Goal: Task Accomplishment & Management: Complete application form

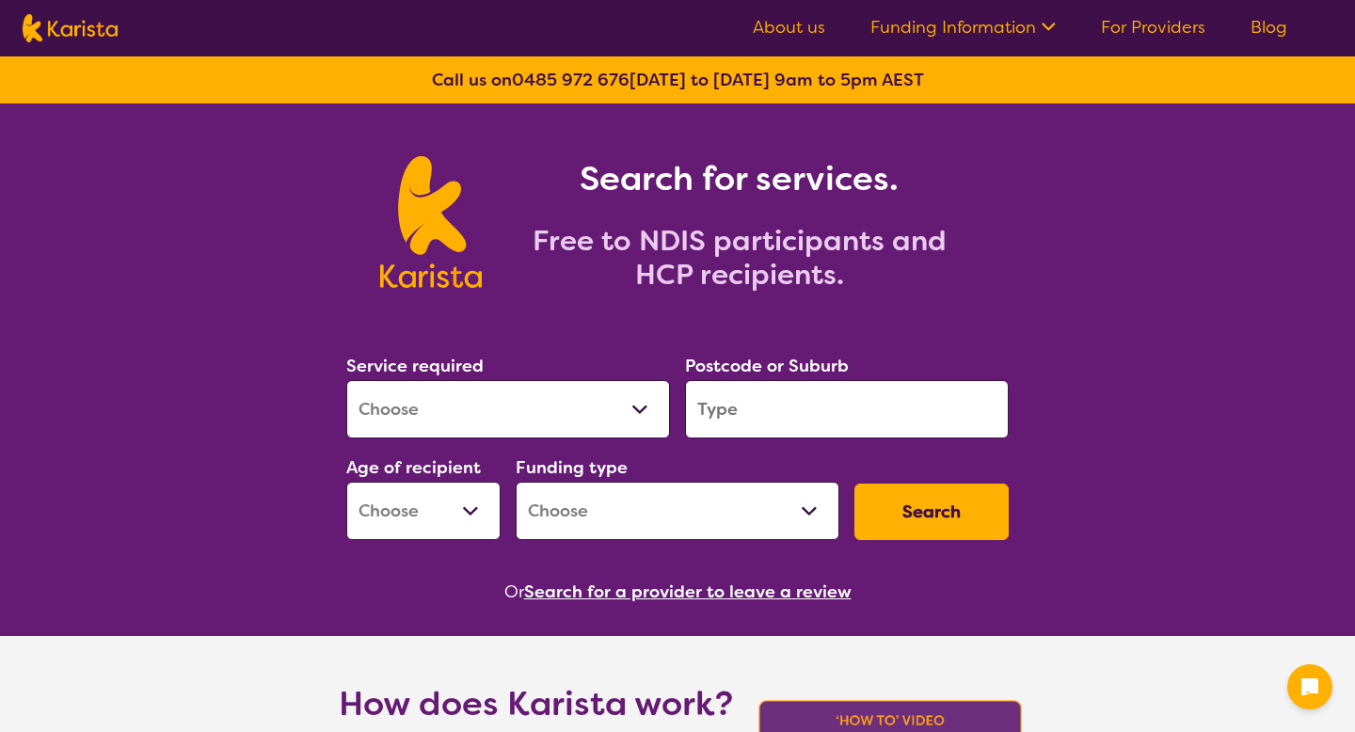
click at [612, 388] on select "Allied Health Assistant Assessment ([MEDICAL_DATA] or [MEDICAL_DATA]) Behaviour…" at bounding box center [508, 409] width 324 height 58
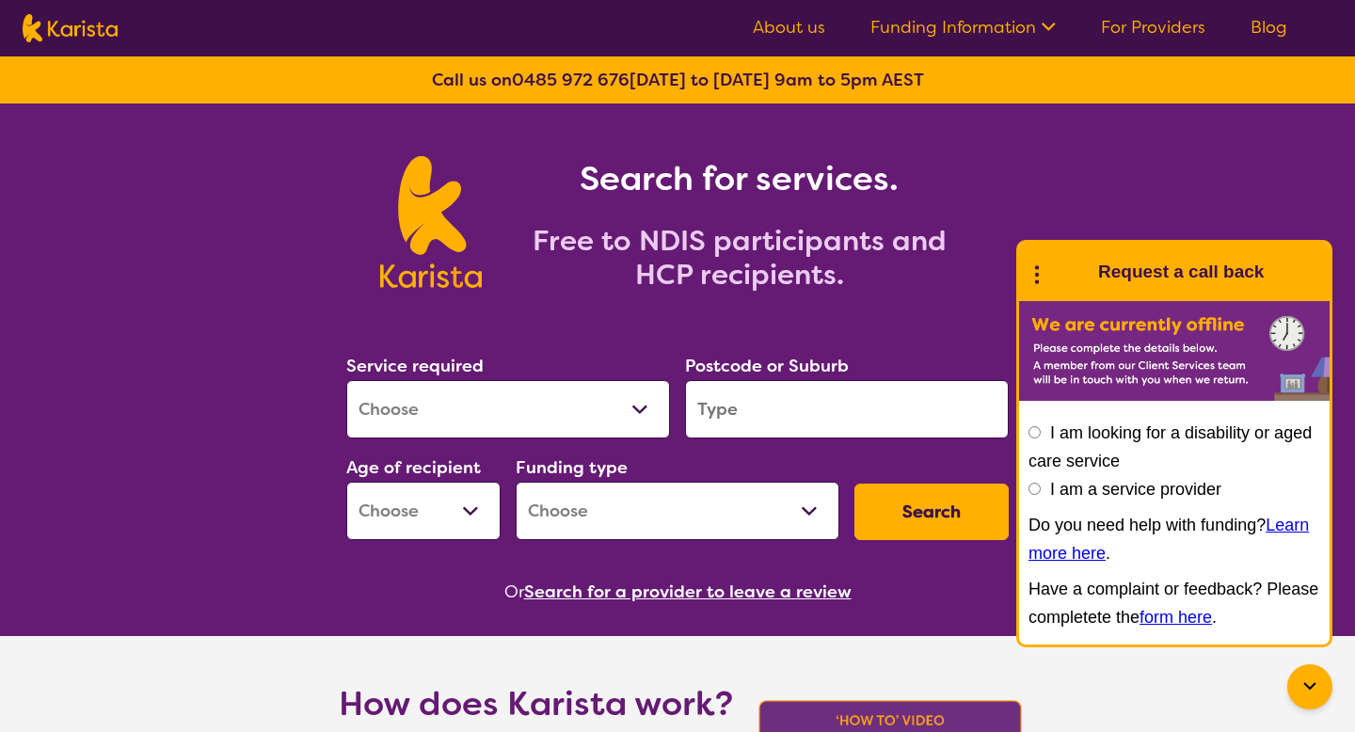
select select "[MEDICAL_DATA]"
click at [716, 420] on input "search" at bounding box center [847, 409] width 324 height 58
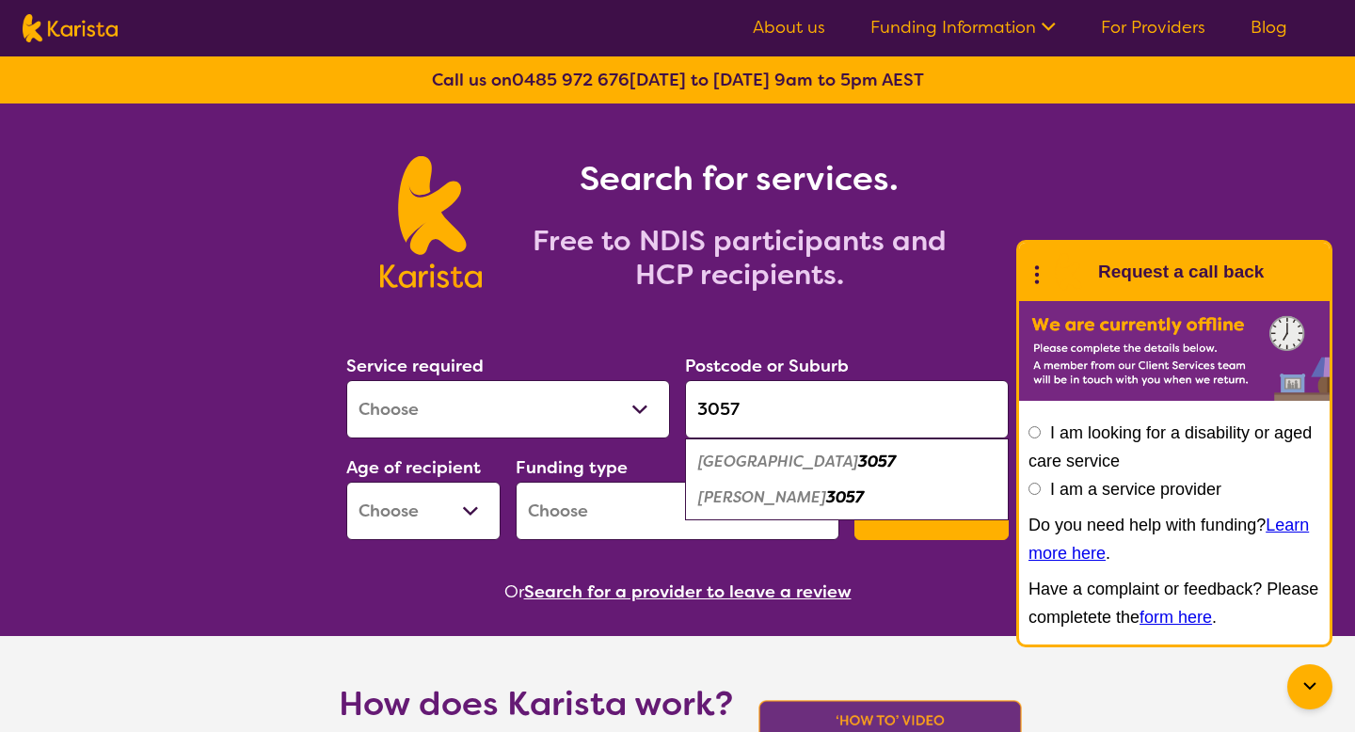
type input "3057"
click at [743, 467] on em "[GEOGRAPHIC_DATA]" at bounding box center [778, 462] width 160 height 20
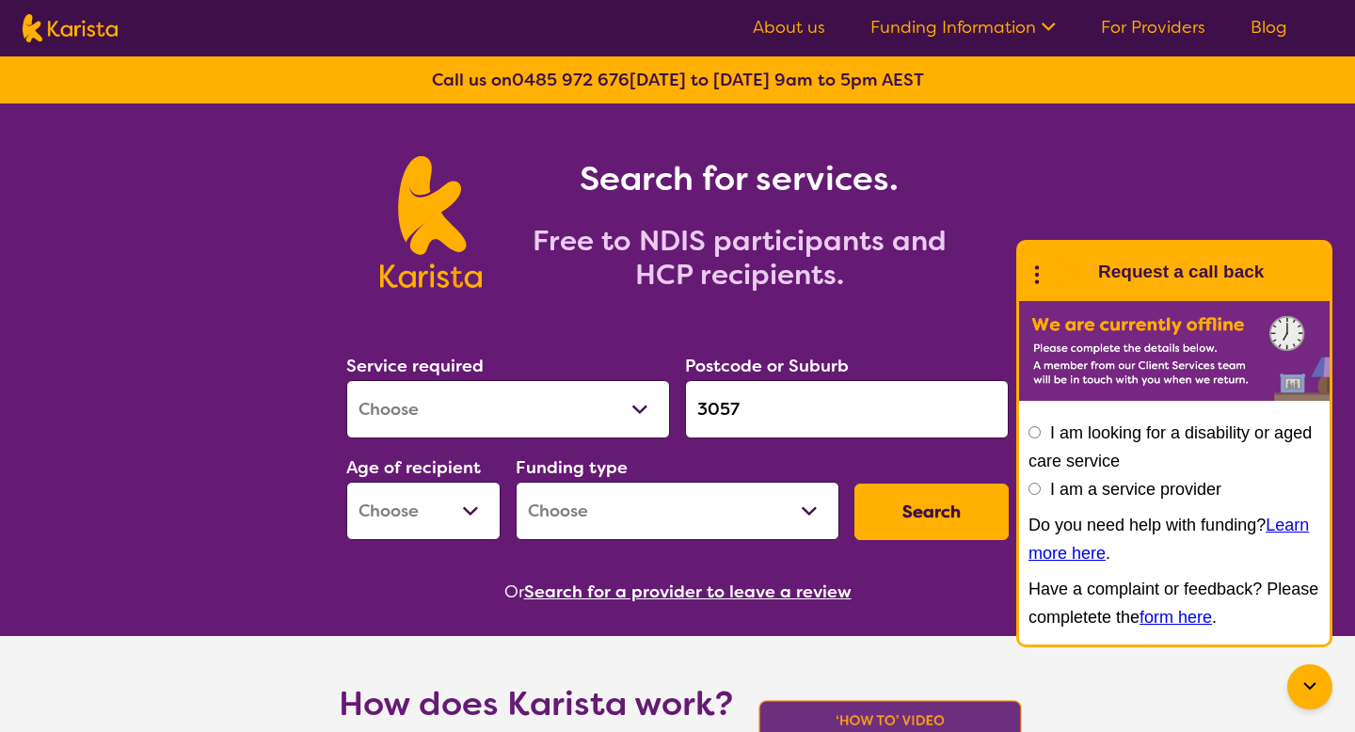
click at [428, 488] on select "Early Childhood - 0 to 9 Child - 10 to 11 Adolescent - 12 to 17 Adult - 18 to 6…" at bounding box center [423, 511] width 154 height 58
select select "EC"
click at [584, 515] on select "Home Care Package (HCP) National Disability Insurance Scheme (NDIS) I don't know" at bounding box center [677, 511] width 324 height 58
click at [591, 511] on select "Home Care Package (HCP) National Disability Insurance Scheme (NDIS) I don't know" at bounding box center [677, 511] width 324 height 58
select select "NDIS"
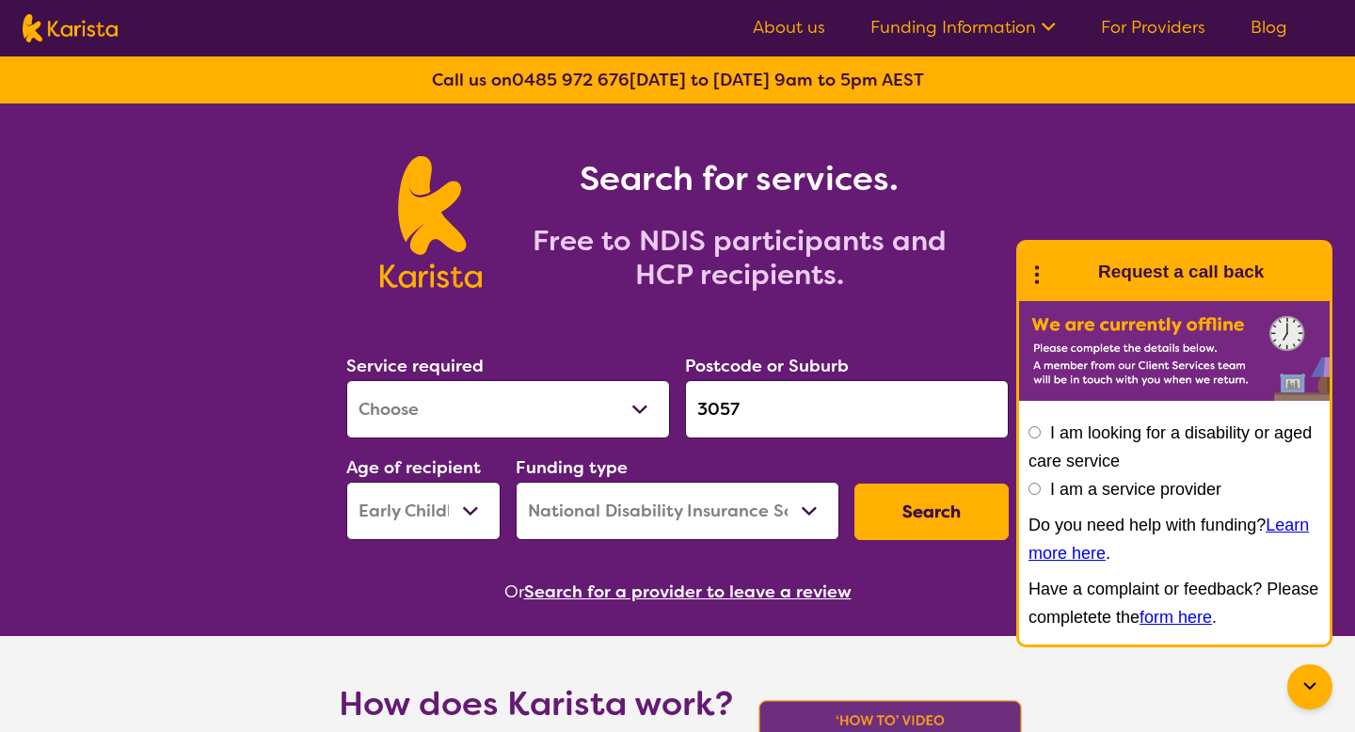
click at [936, 523] on button "Search" at bounding box center [931, 512] width 154 height 56
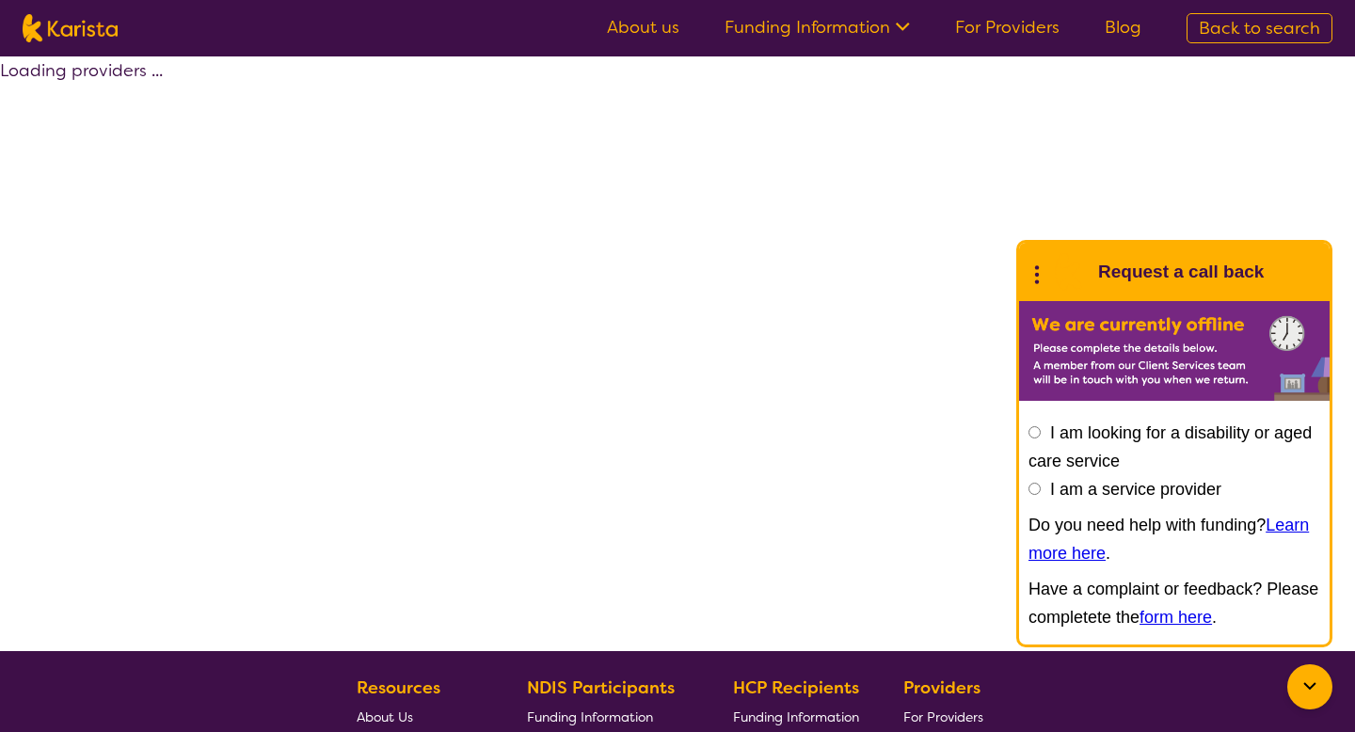
select select "by_score"
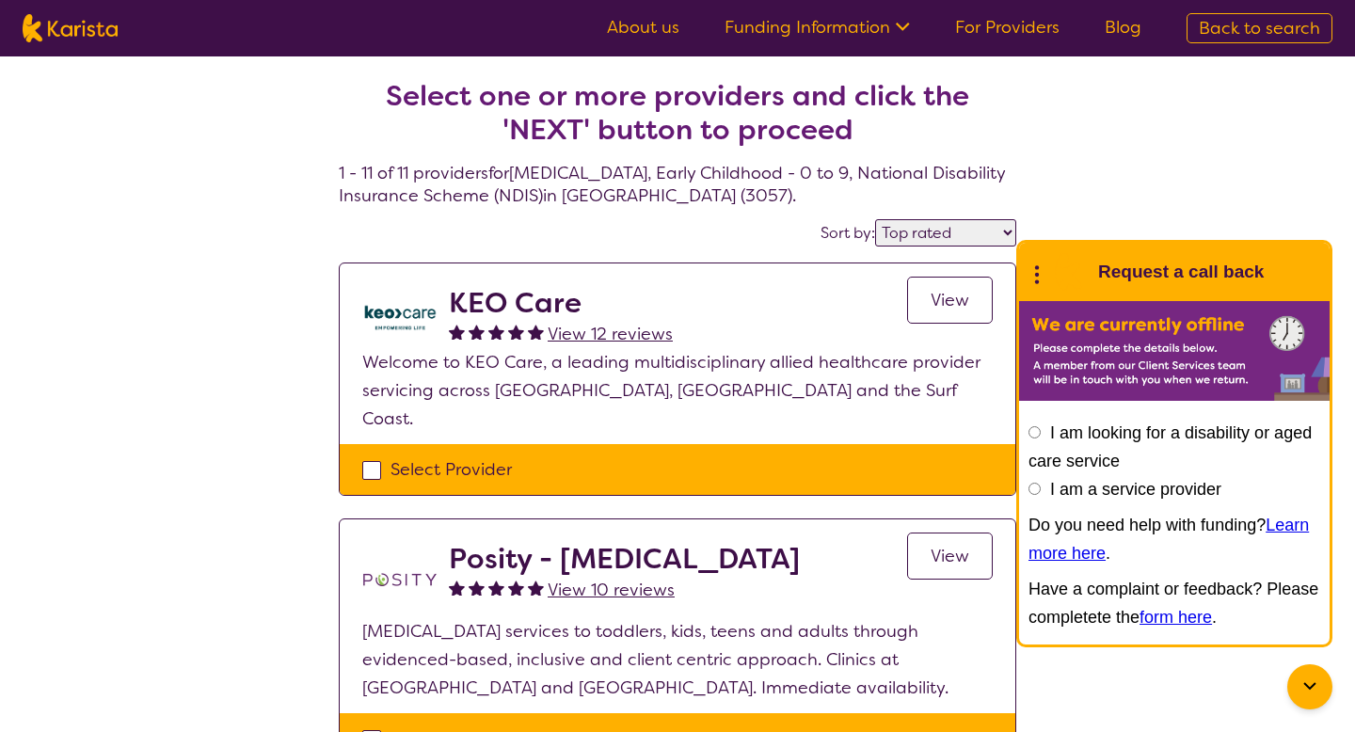
click at [1298, 680] on icon at bounding box center [1309, 686] width 23 height 23
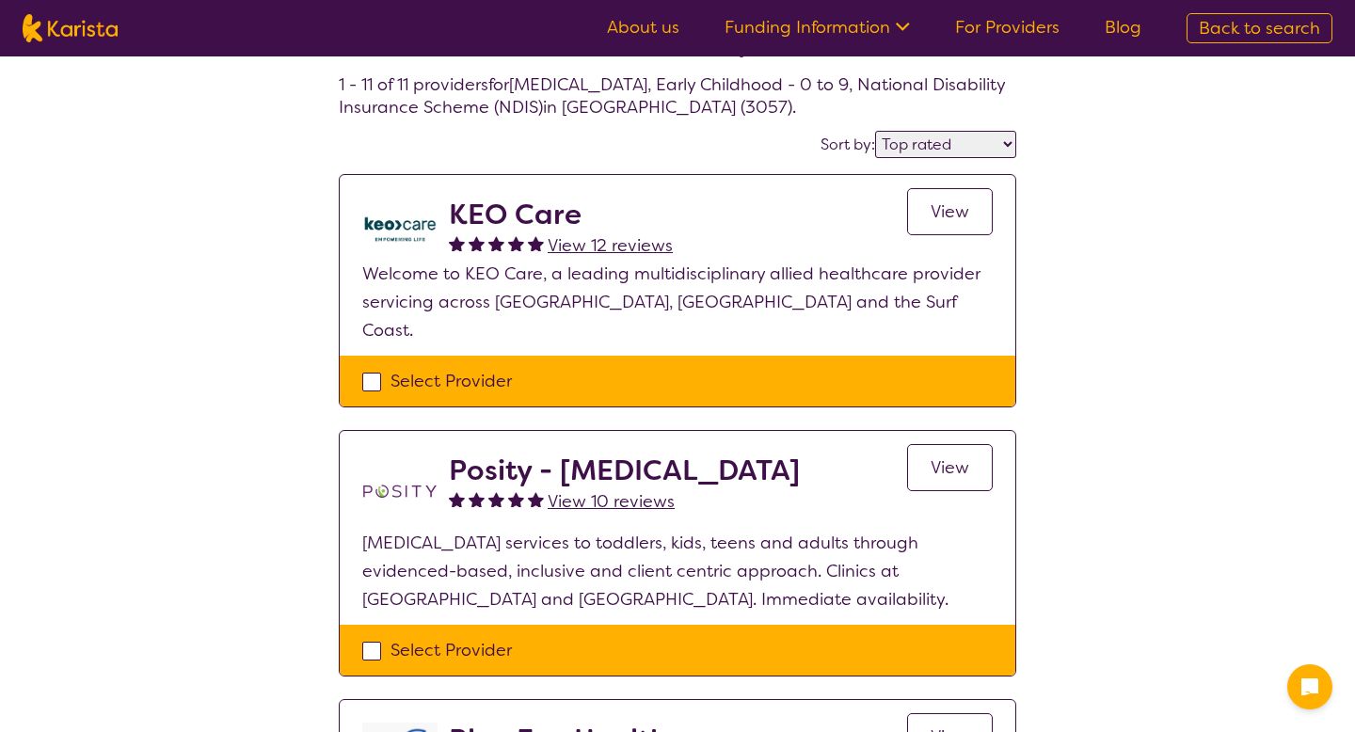
click at [725, 367] on div "Select Provider" at bounding box center [677, 381] width 630 height 28
checkbox input "true"
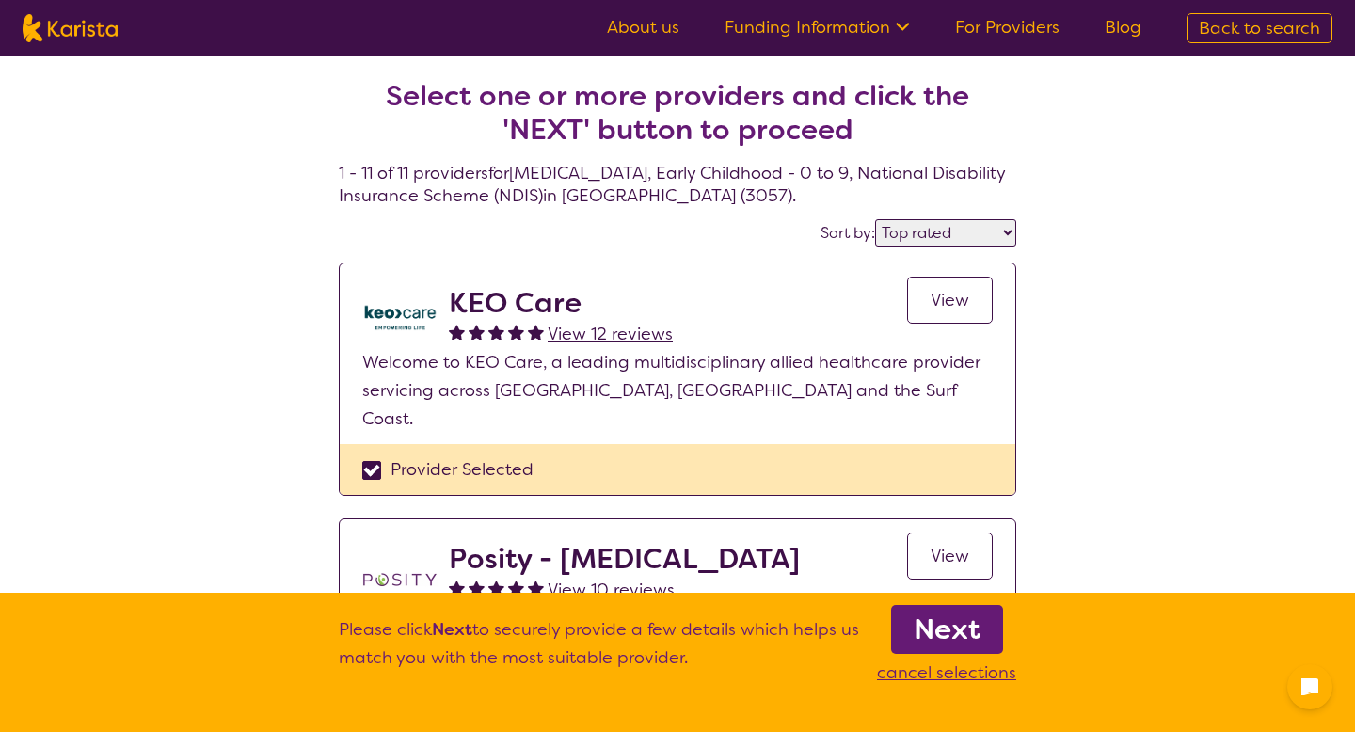
click at [935, 616] on b "Next" at bounding box center [946, 630] width 67 height 38
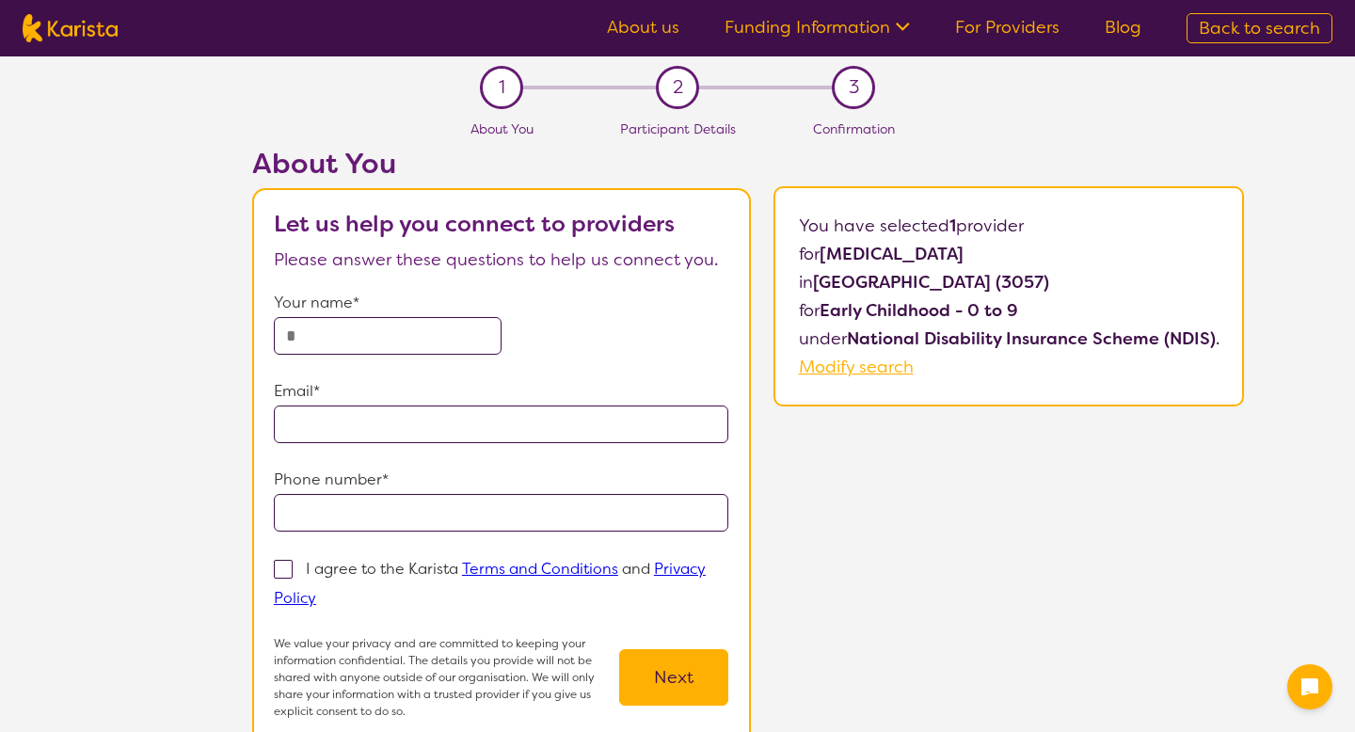
click at [314, 328] on input "text" at bounding box center [388, 336] width 228 height 38
type input "**********"
click at [334, 561] on p "I agree to the Karista Terms and Conditions and Privacy Policy" at bounding box center [490, 583] width 432 height 49
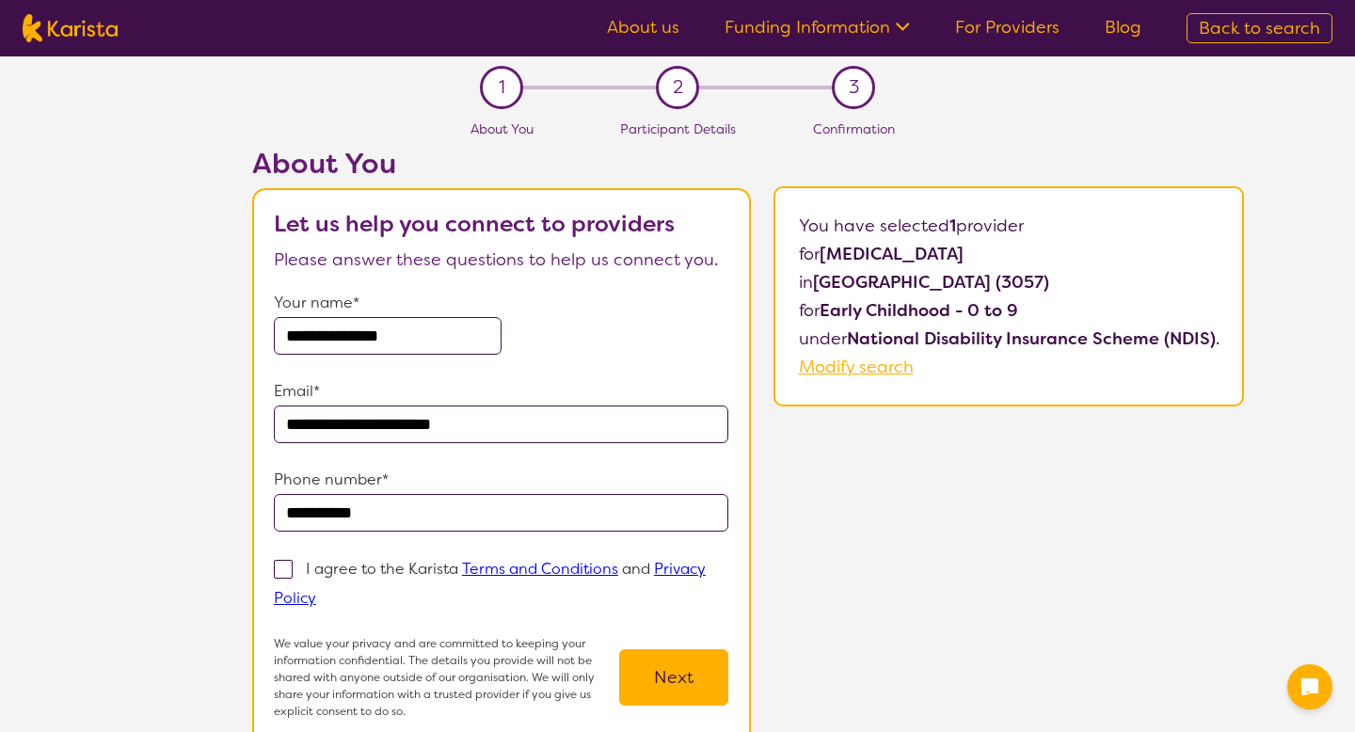
click at [328, 591] on input "I agree to the Karista Terms and Conditions and Privacy Policy" at bounding box center [322, 597] width 12 height 12
checkbox input "true"
click at [666, 692] on button "Next" at bounding box center [673, 677] width 109 height 56
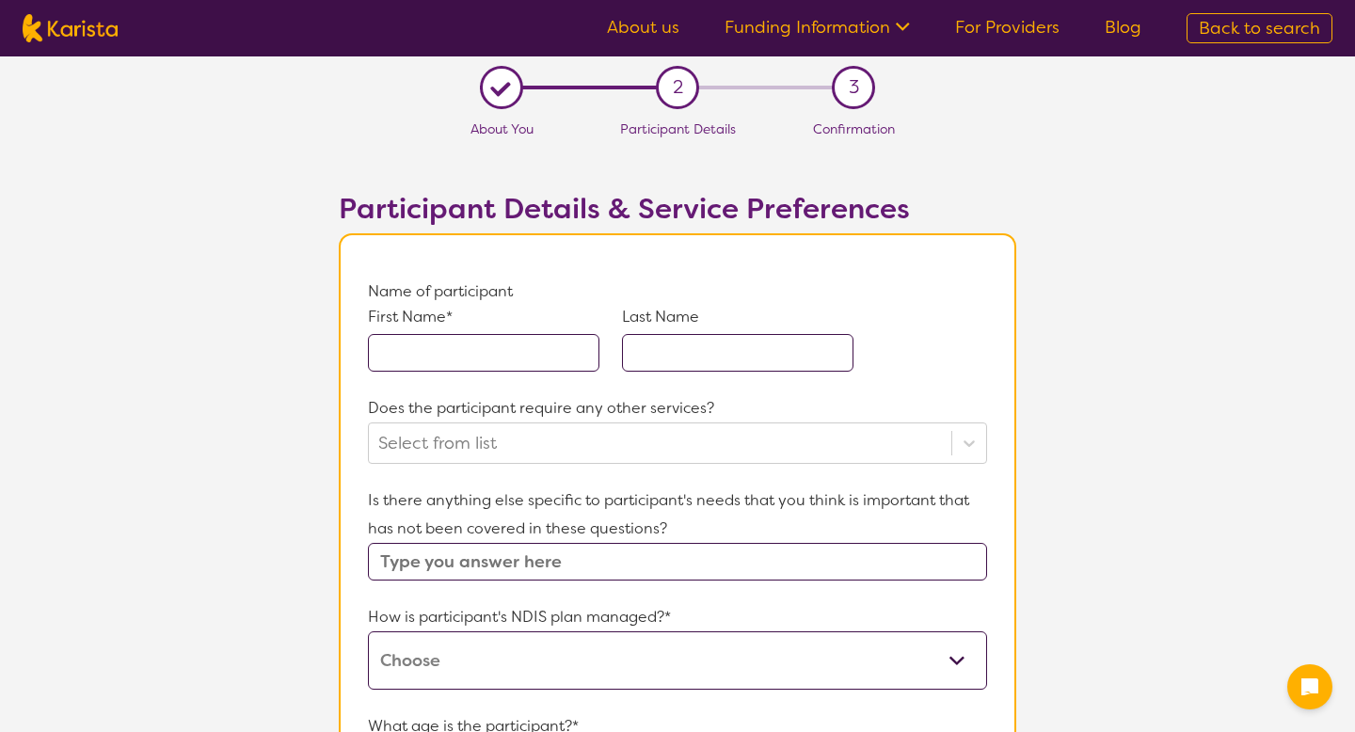
click at [449, 354] on input "text" at bounding box center [483, 353] width 231 height 38
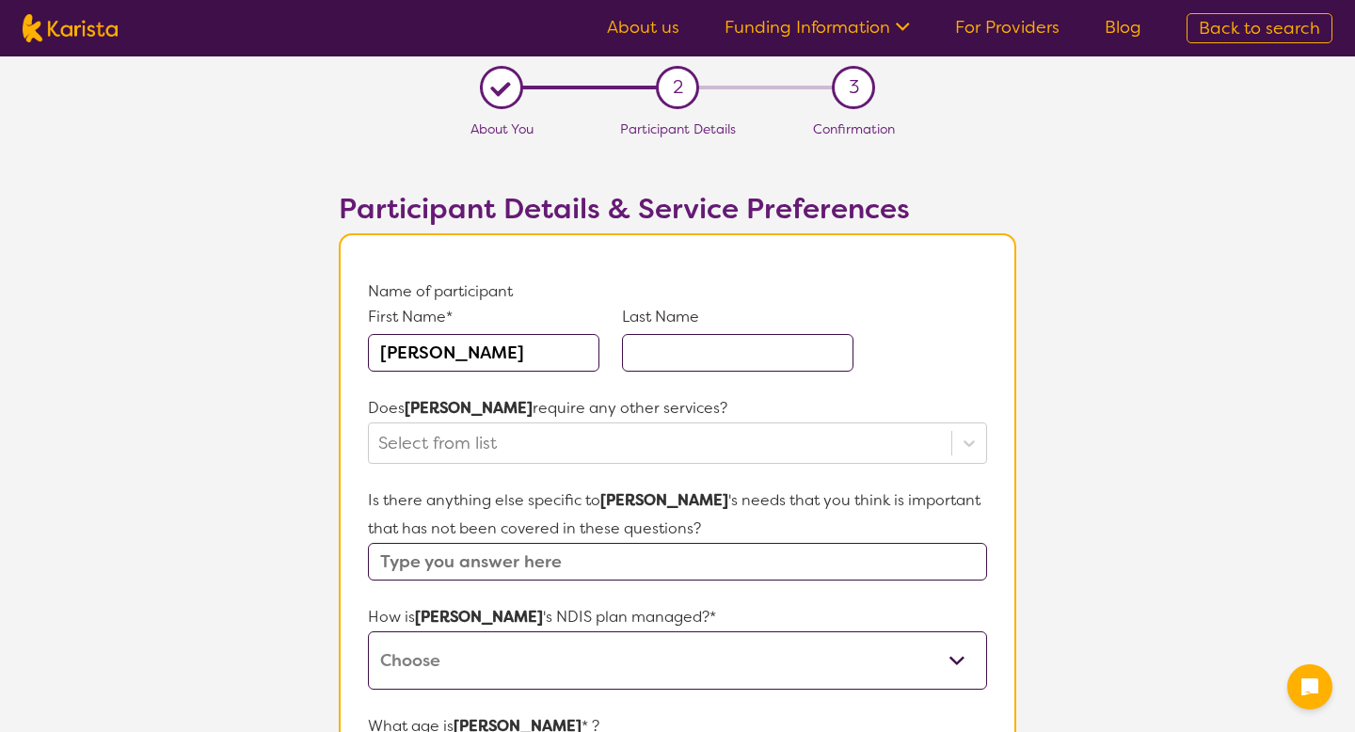
type input "[PERSON_NAME]"
type input "Jr"
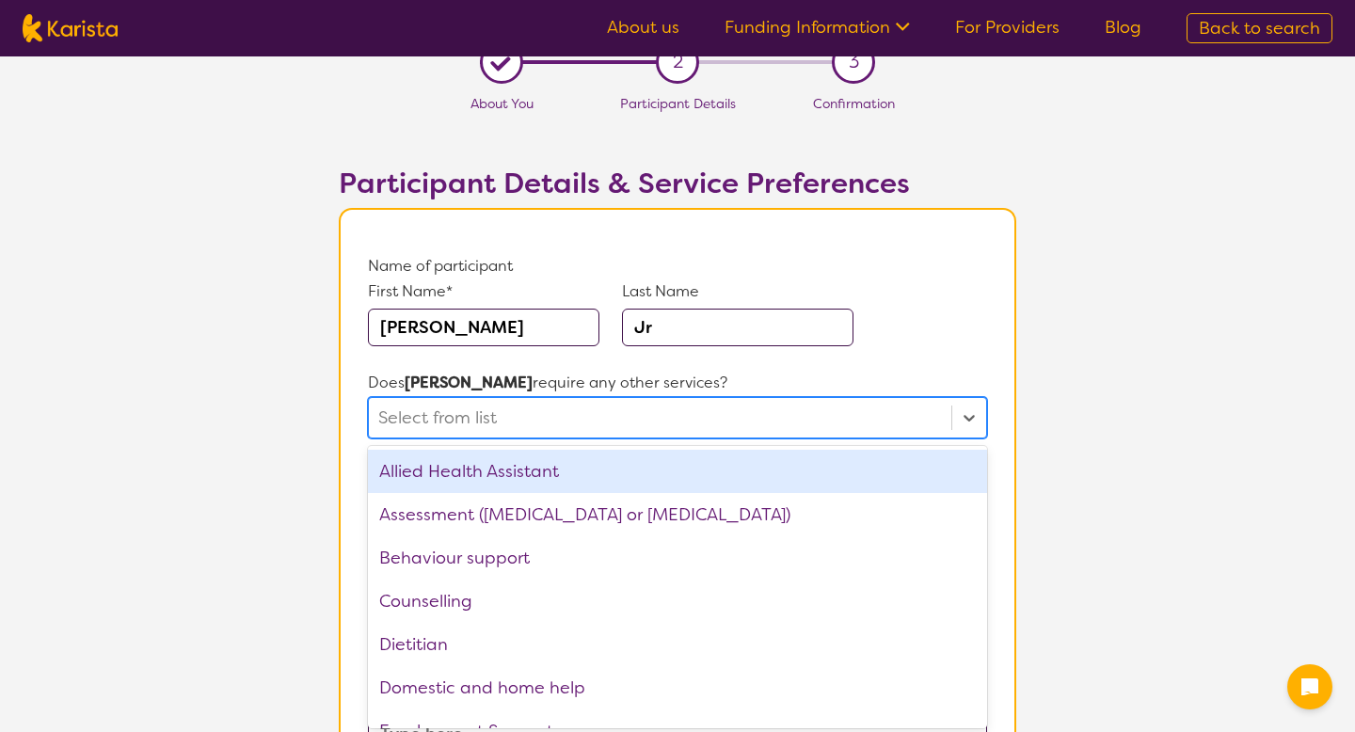
scroll to position [29, 0]
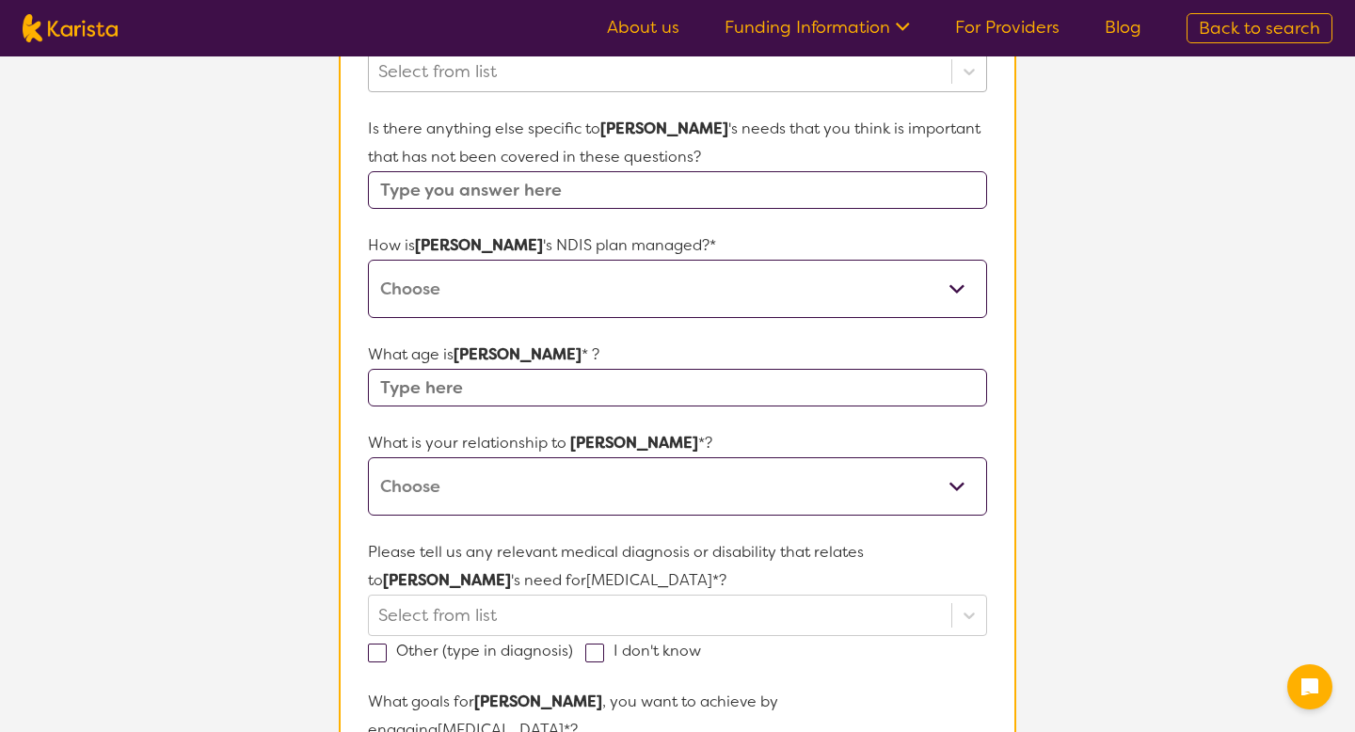
scroll to position [446, 0]
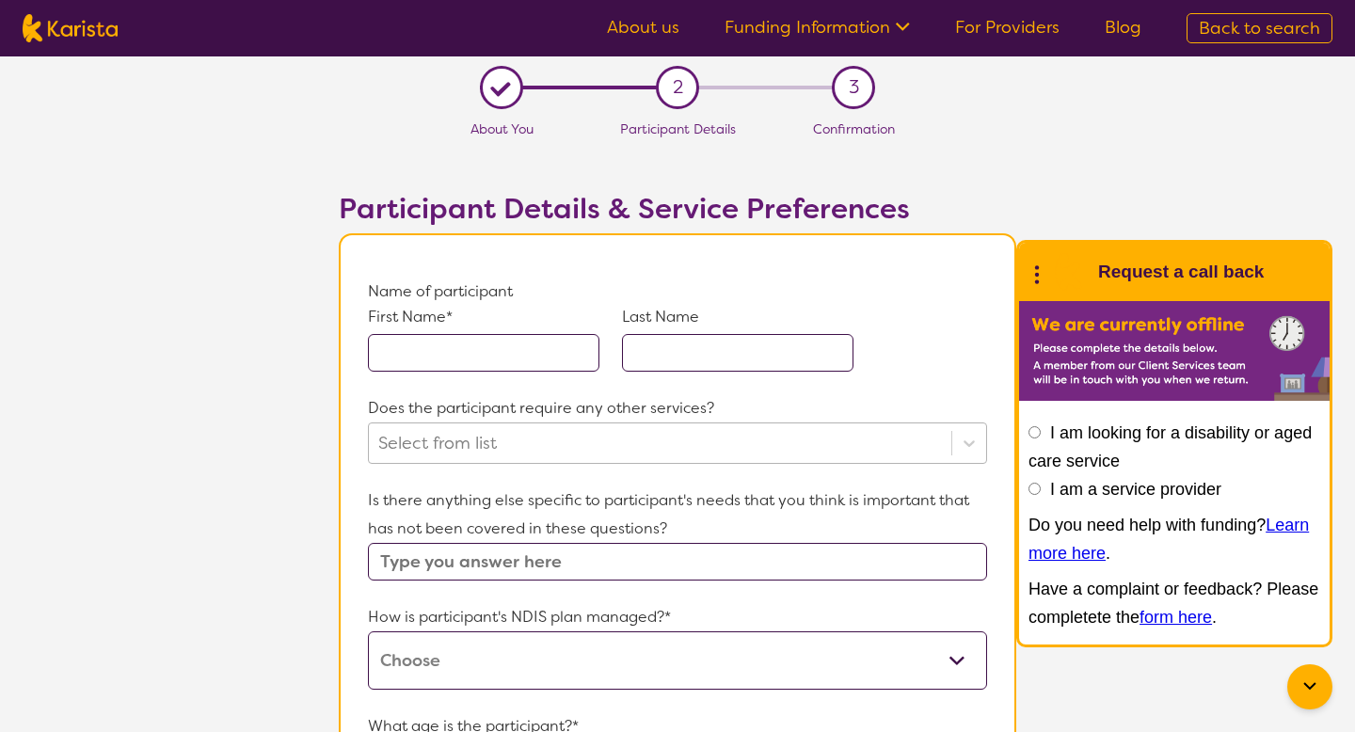
click at [432, 453] on div "Select from list" at bounding box center [677, 442] width 619 height 41
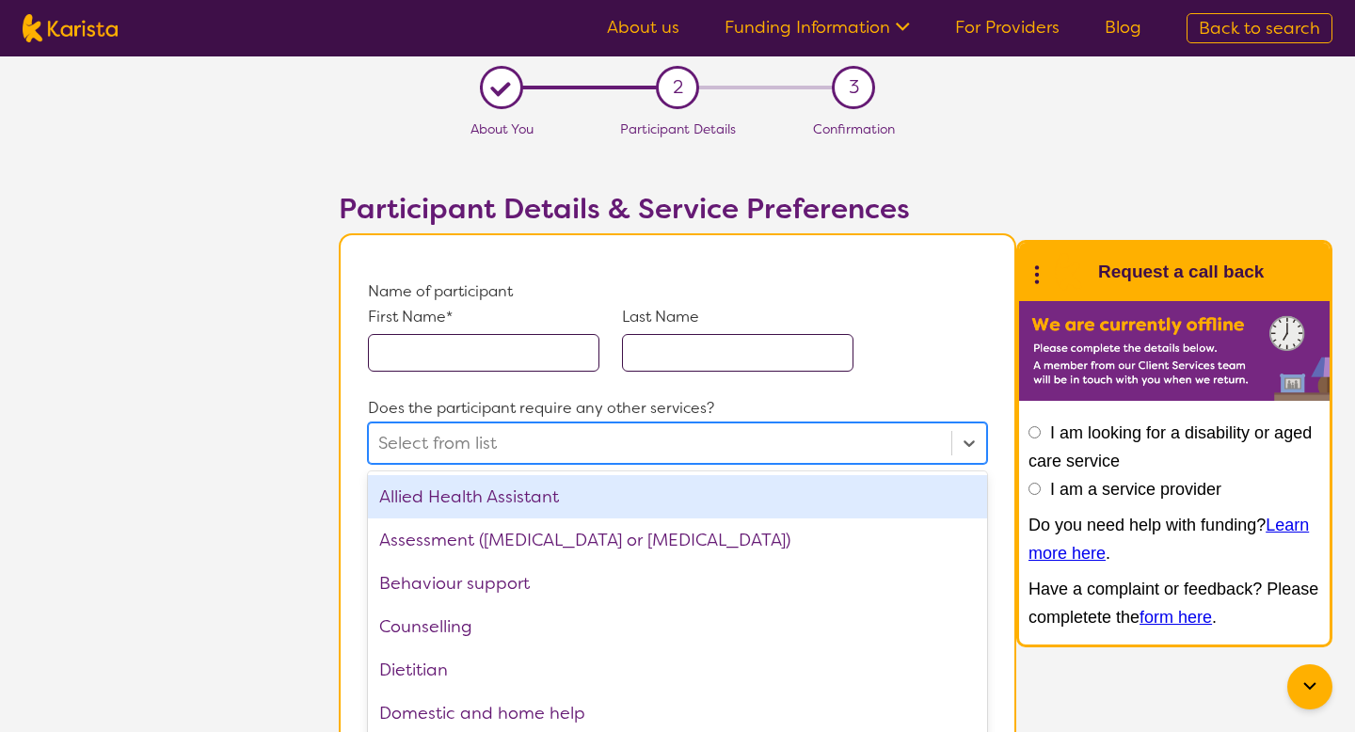
scroll to position [29, 0]
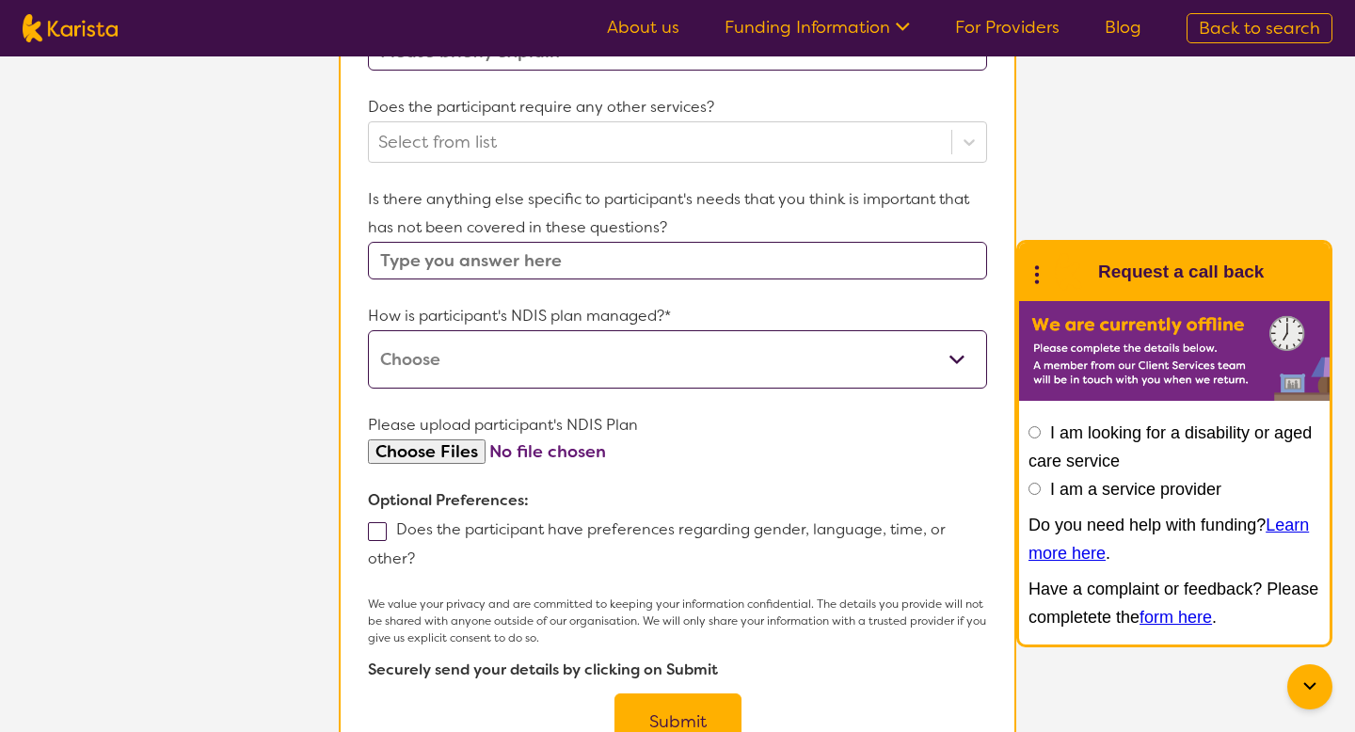
scroll to position [1315, 0]
